Goal: Transaction & Acquisition: Purchase product/service

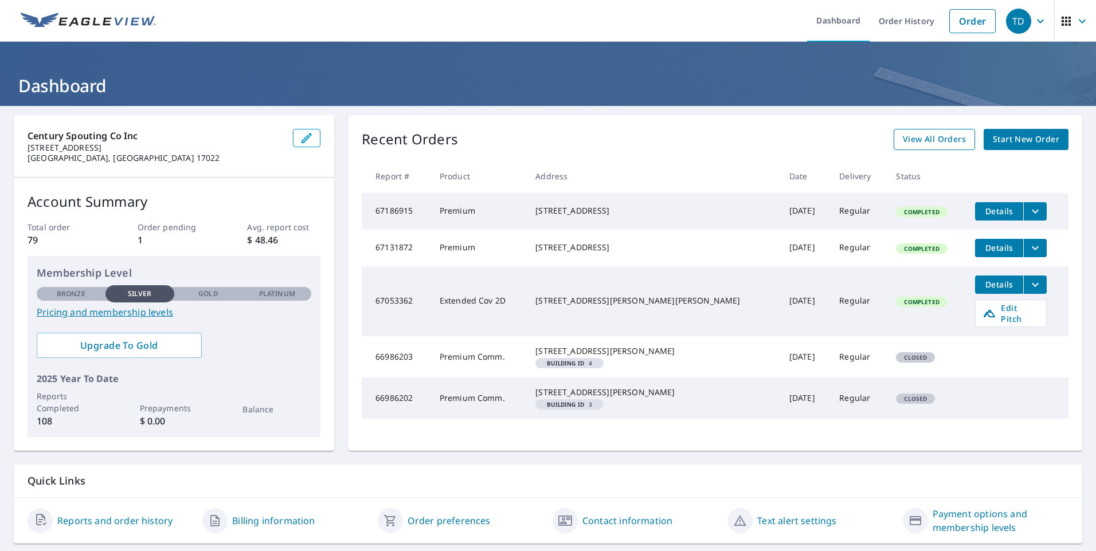
click at [926, 143] on span "View All Orders" at bounding box center [934, 139] width 63 height 14
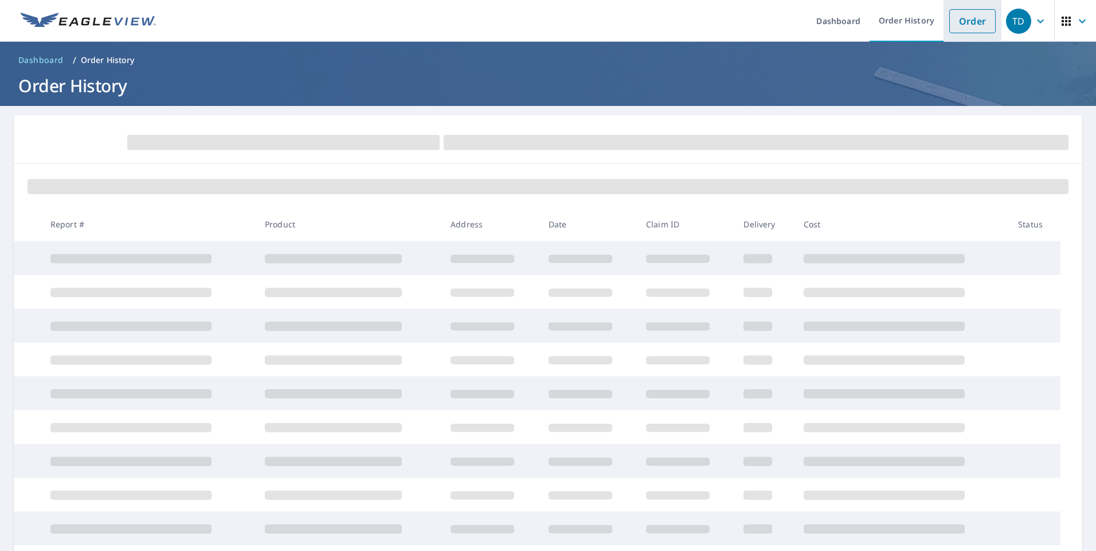
click at [963, 30] on link "Order" at bounding box center [972, 21] width 46 height 24
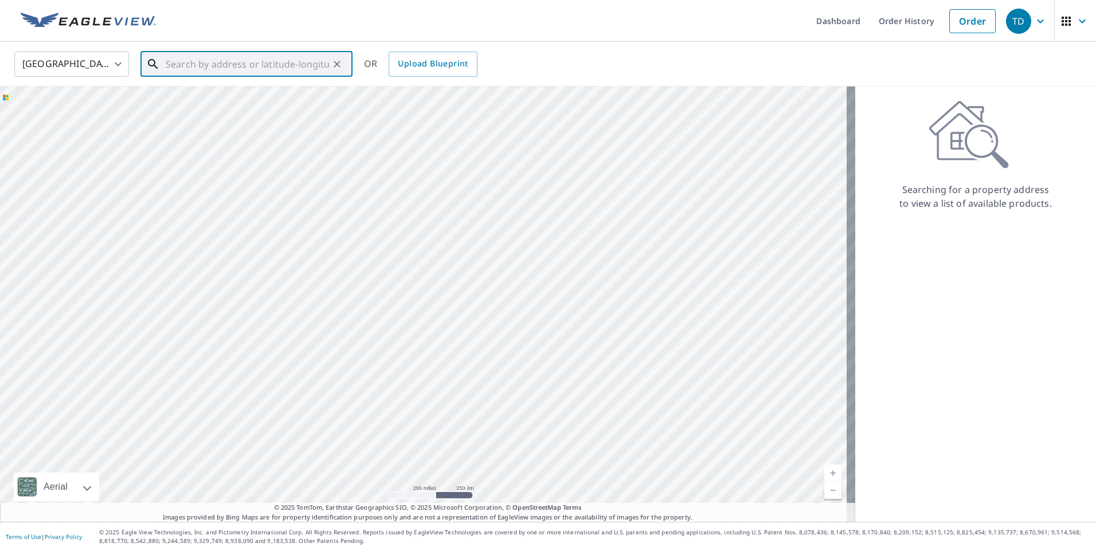
click at [246, 60] on input "text" at bounding box center [247, 64] width 163 height 32
paste input "[STREET_ADDRESS]"
click at [222, 107] on p "[GEOGRAPHIC_DATA], [GEOGRAPHIC_DATA] 17110" at bounding box center [253, 115] width 180 height 23
type input "[STREET_ADDRESS]"
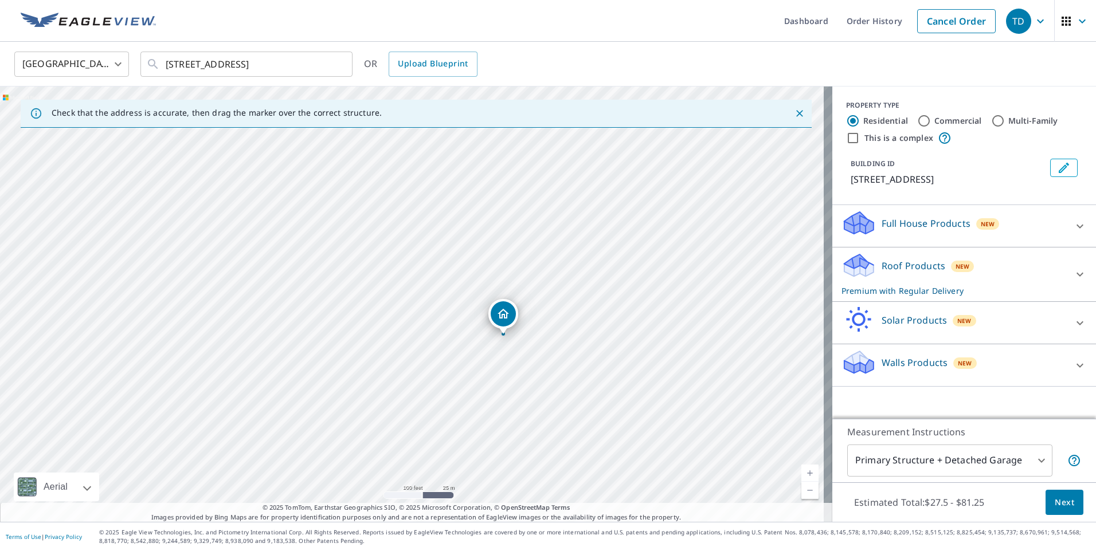
click at [1055, 501] on span "Next" at bounding box center [1064, 503] width 19 height 14
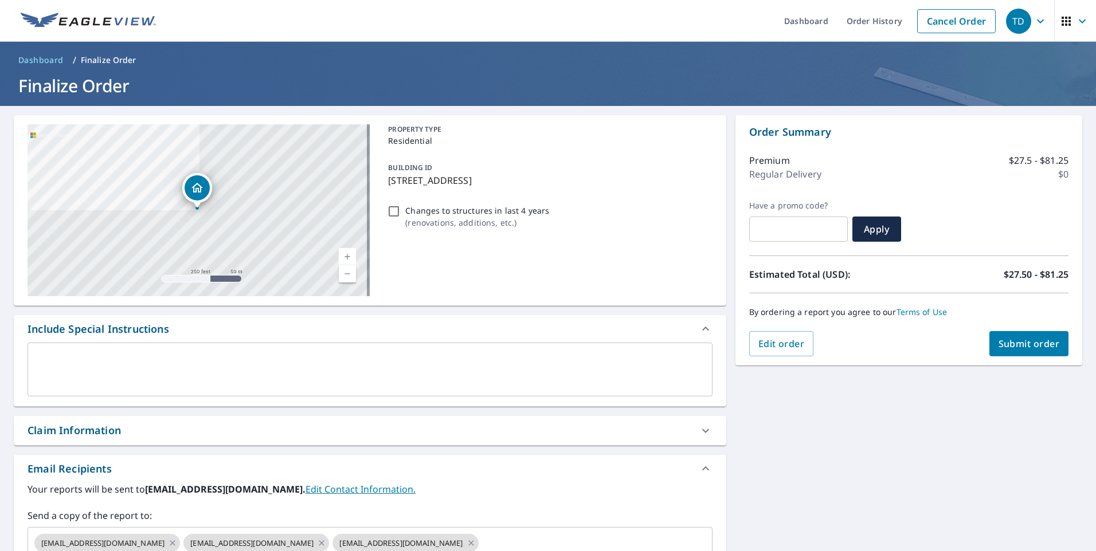
scroll to position [170, 0]
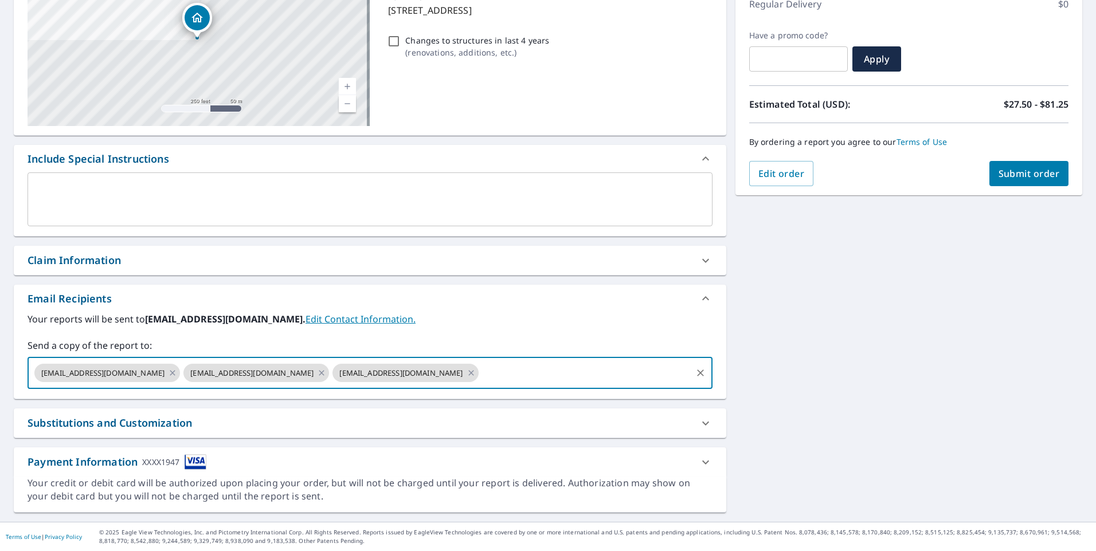
click at [502, 370] on input "text" at bounding box center [585, 373] width 210 height 22
type input "J"
checkbox input "true"
type input "[EMAIL_ADDRESS][DOMAIN_NAME]"
checkbox input "true"
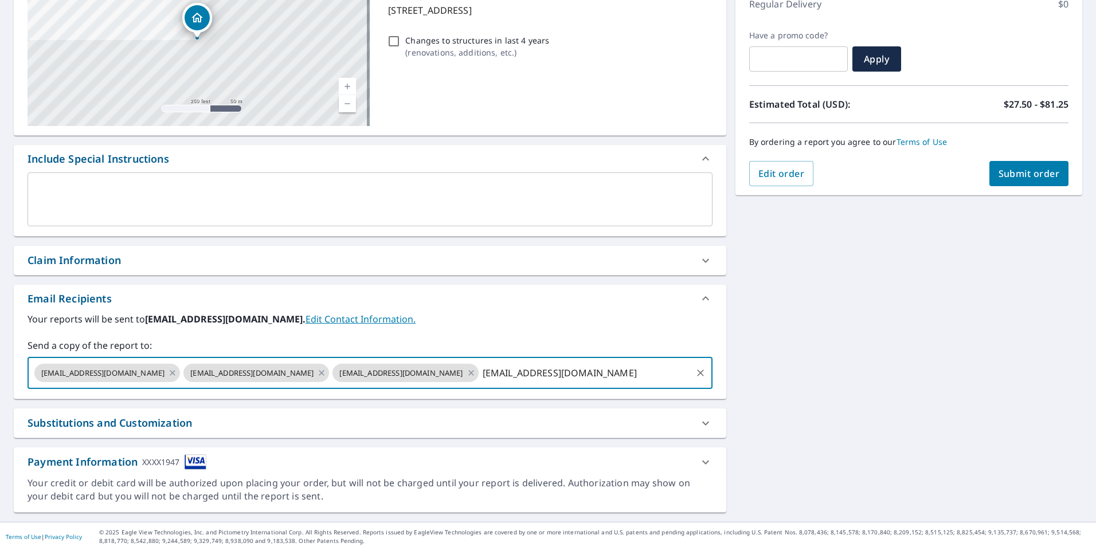
type input "[EMAIL_ADDRESS][DOMAIN_NAME]"
click at [652, 373] on input "[EMAIL_ADDRESS][DOMAIN_NAME]" at bounding box center [585, 373] width 210 height 22
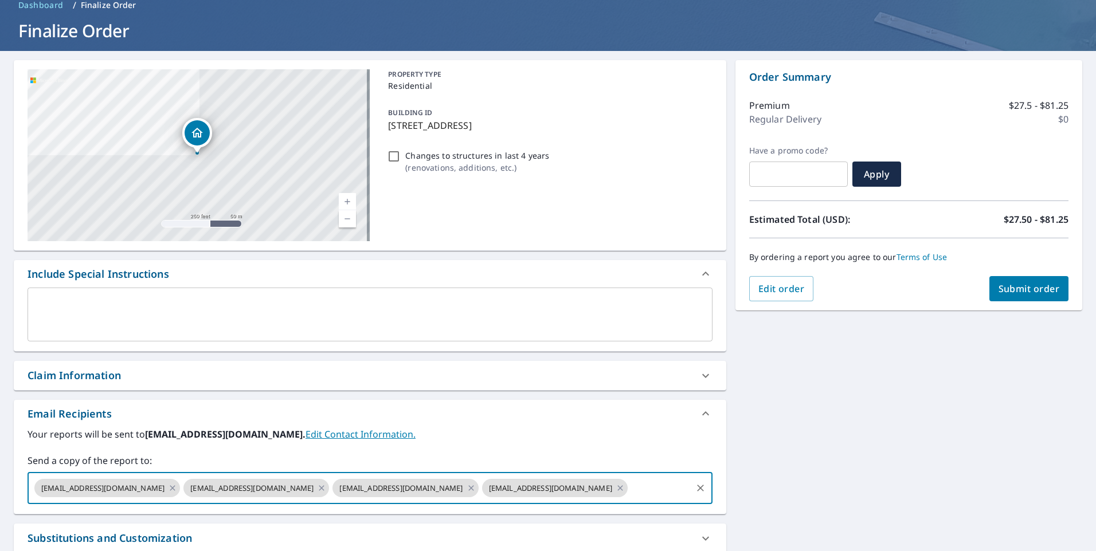
scroll to position [0, 0]
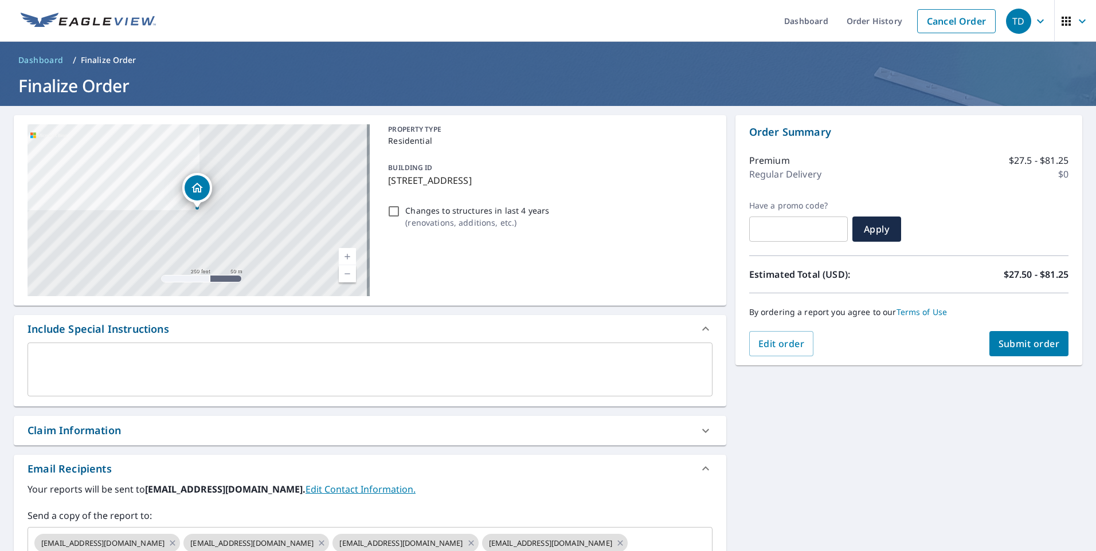
click at [802, 491] on div "[STREET_ADDRESS][GEOGRAPHIC_DATA] A standard road map Aerial A detailed look fr…" at bounding box center [548, 399] width 1096 height 586
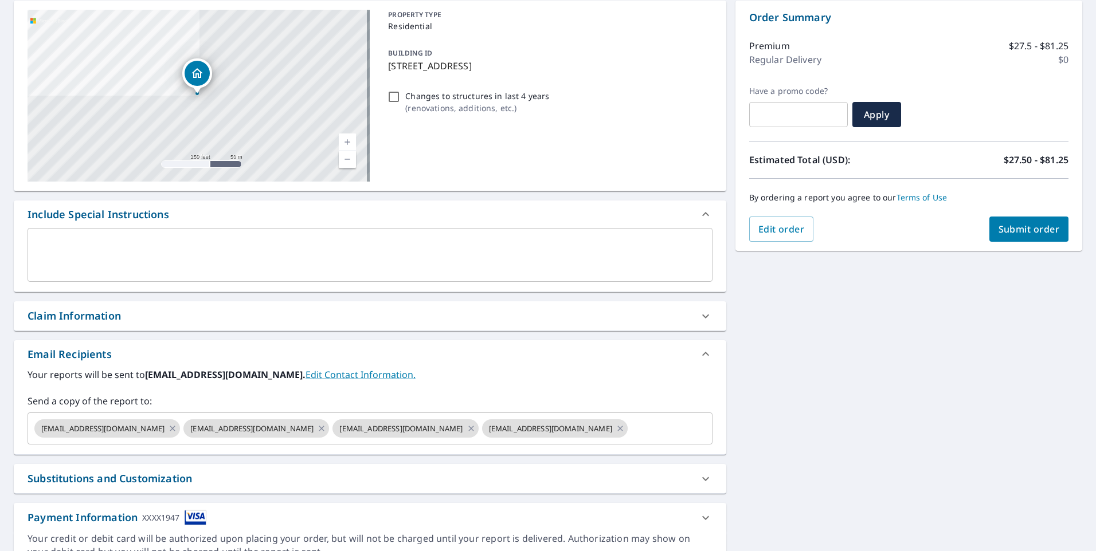
scroll to position [170, 0]
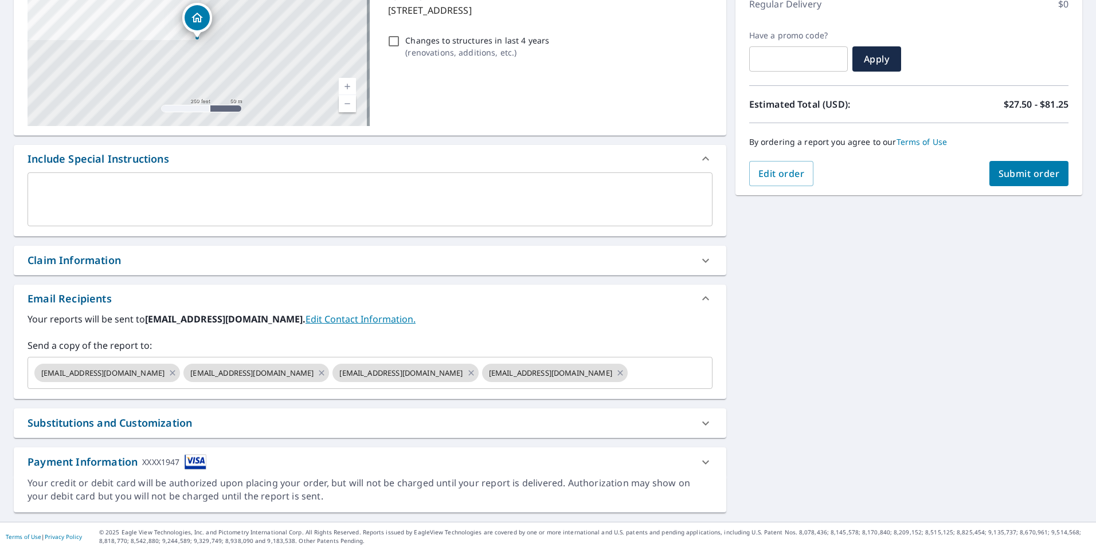
click at [1026, 179] on span "Submit order" at bounding box center [1028, 173] width 61 height 13
checkbox input "true"
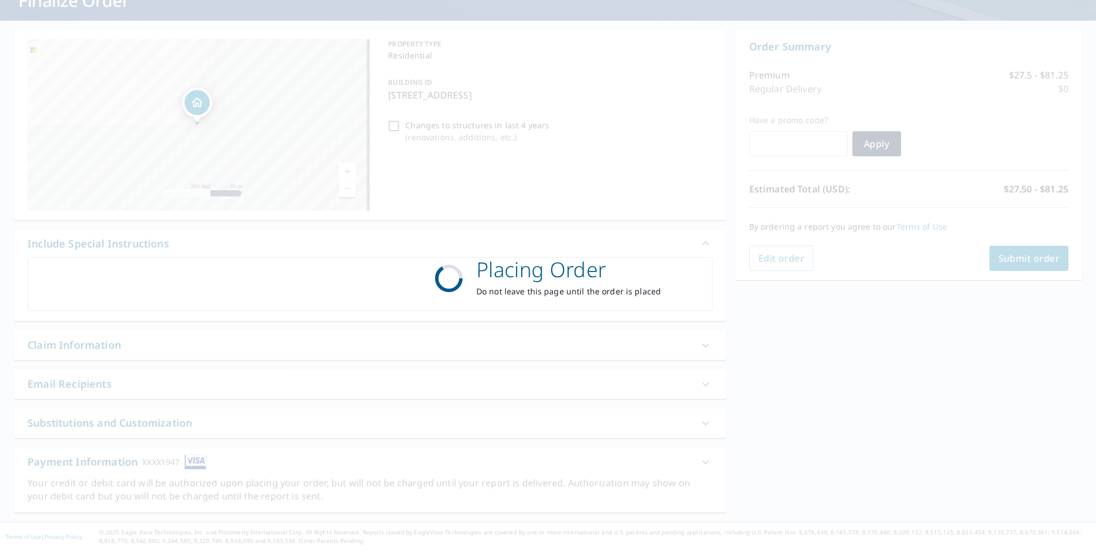
scroll to position [85, 0]
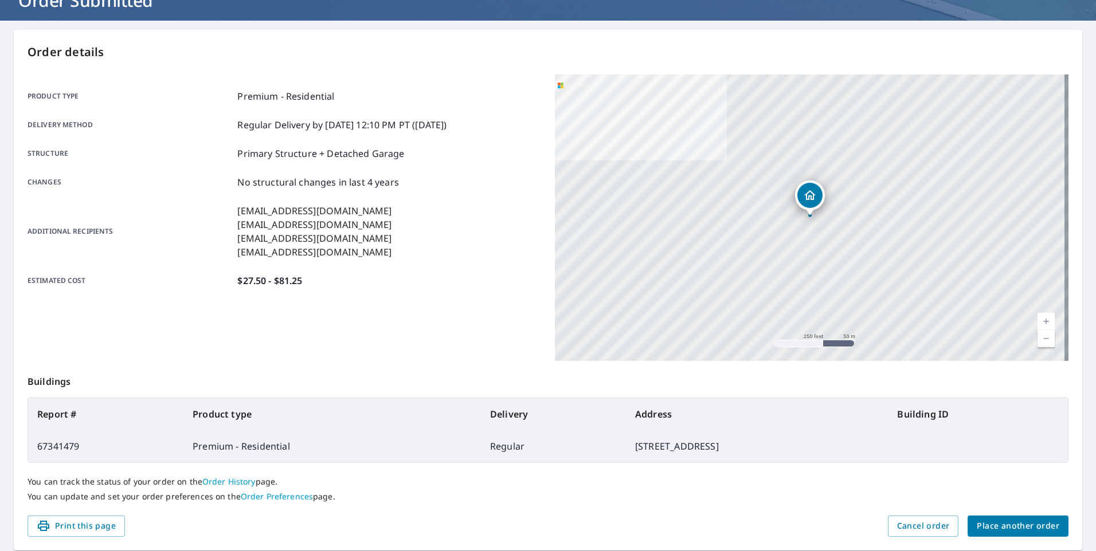
click at [349, 301] on div "Product type Premium - Residential Delivery method Regular Delivery by [DATE] 1…" at bounding box center [285, 189] width 514 height 228
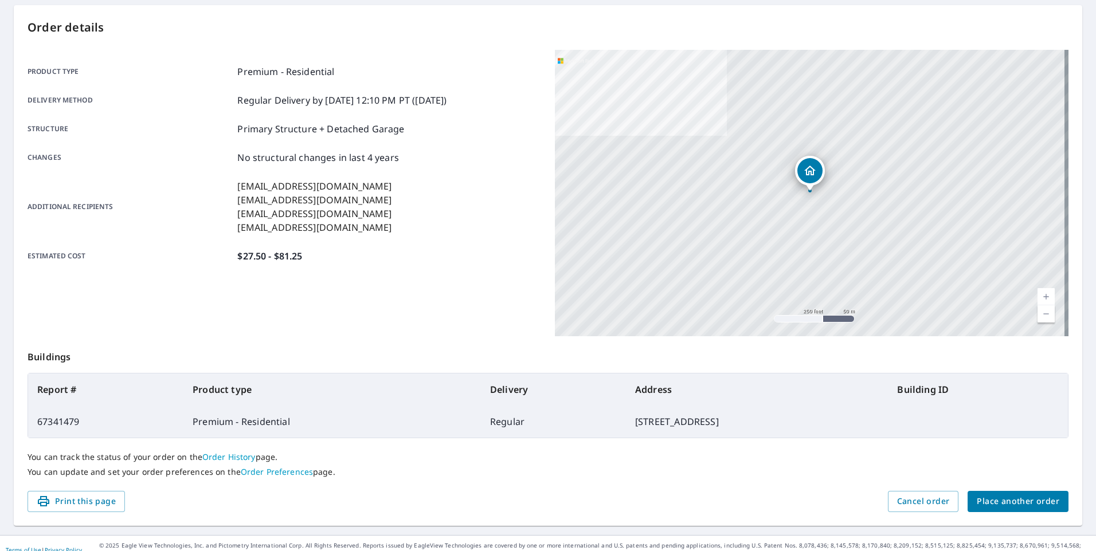
scroll to position [123, 0]
